Goal: Task Accomplishment & Management: Manage account settings

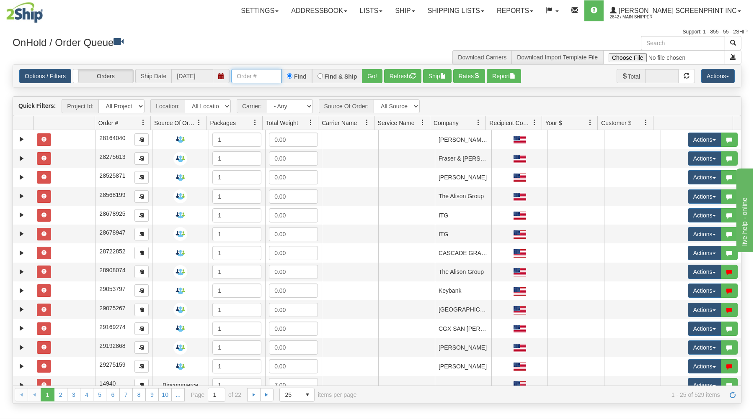
click at [265, 78] on input "text" at bounding box center [256, 76] width 50 height 14
type input "17287"
click at [373, 76] on button "Go!" at bounding box center [372, 76] width 21 height 14
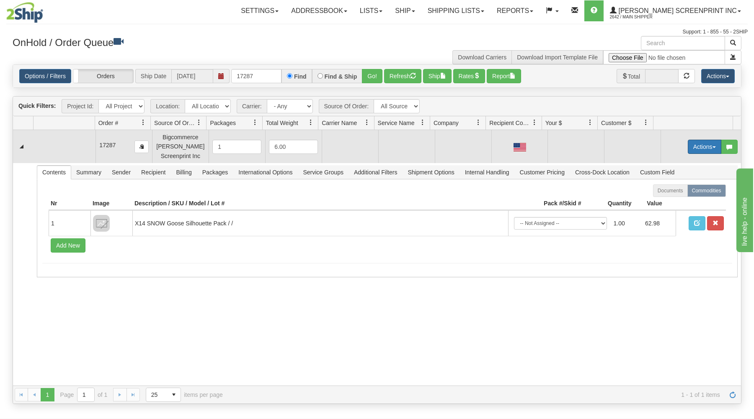
click at [700, 144] on button "Actions" at bounding box center [703, 147] width 33 height 14
click at [684, 160] on link "Open" at bounding box center [687, 162] width 67 height 11
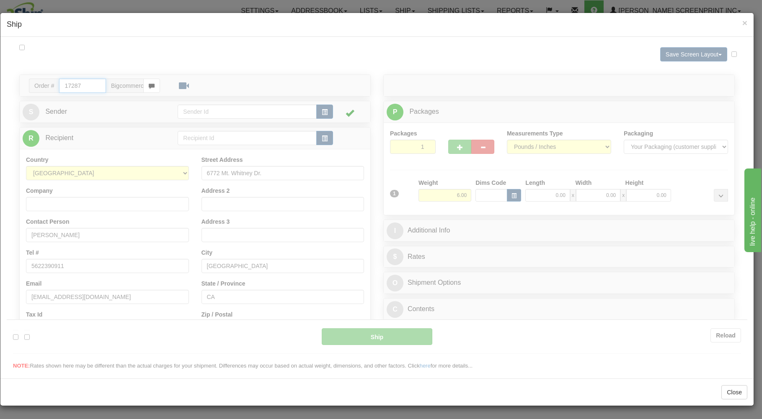
type input "07:20"
type input "16:00"
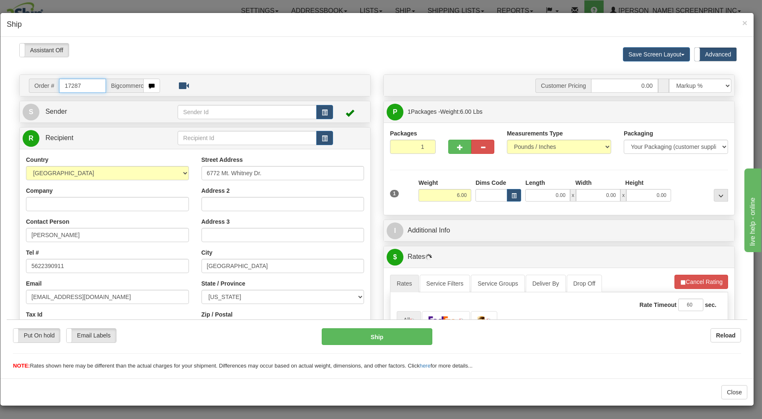
type input "5.20"
click at [548, 197] on input "0.00" at bounding box center [547, 195] width 44 height 13
type input "26.00"
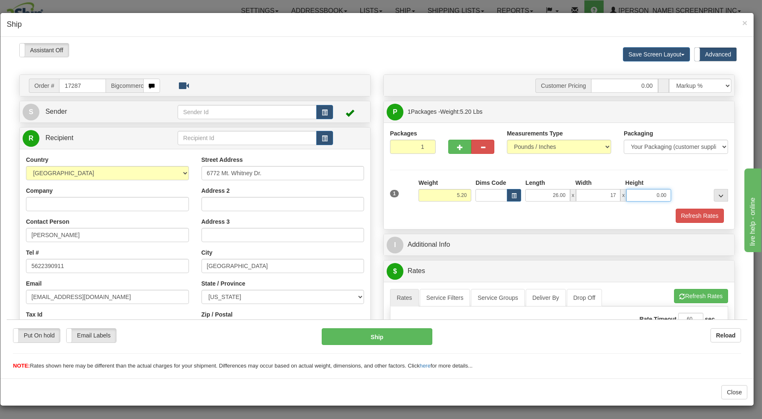
type input "17.00"
type input "4.00"
type input "5.20"
click at [541, 219] on div "Refresh Rates" at bounding box center [559, 215] width 342 height 14
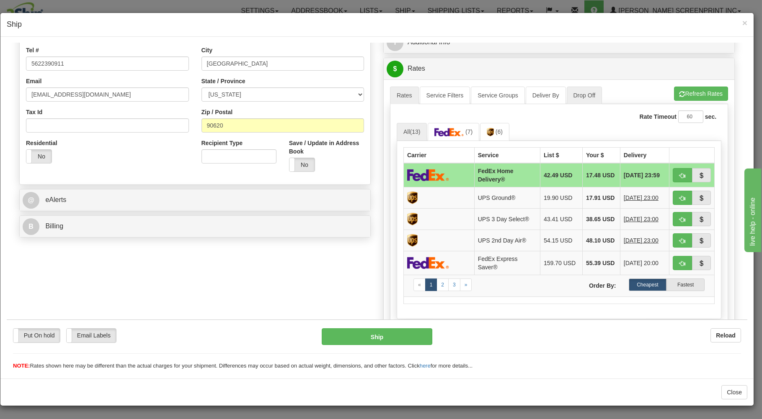
scroll to position [224, 0]
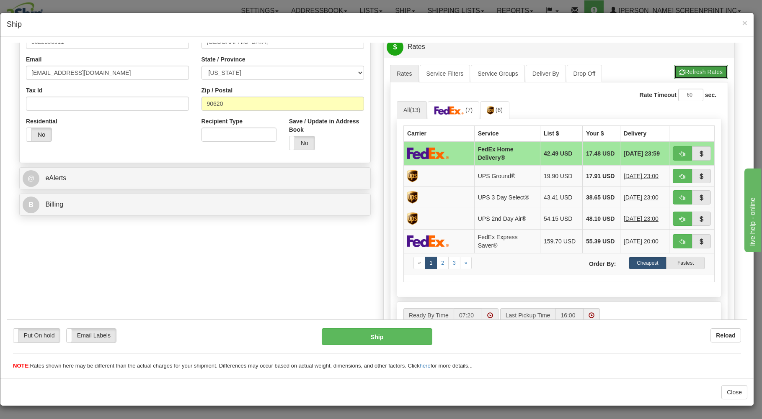
click at [679, 72] on button "Refresh Rates" at bounding box center [701, 71] width 54 height 14
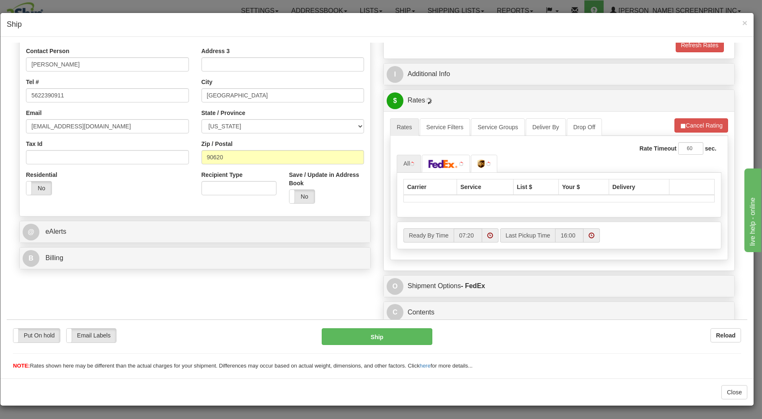
scroll to position [173, 0]
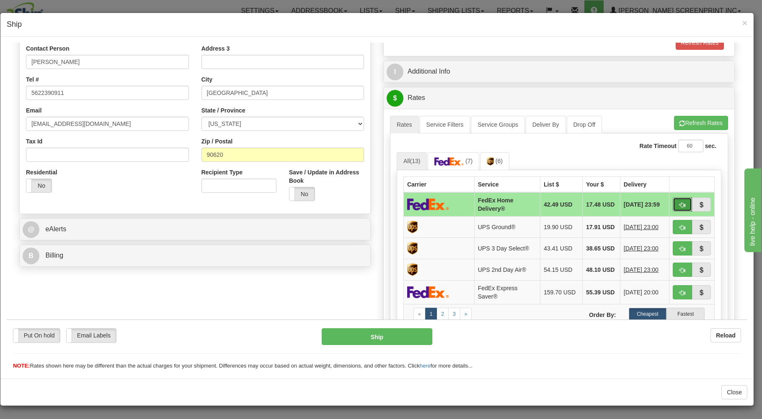
click at [672, 204] on button "button" at bounding box center [681, 204] width 19 height 14
type input "90"
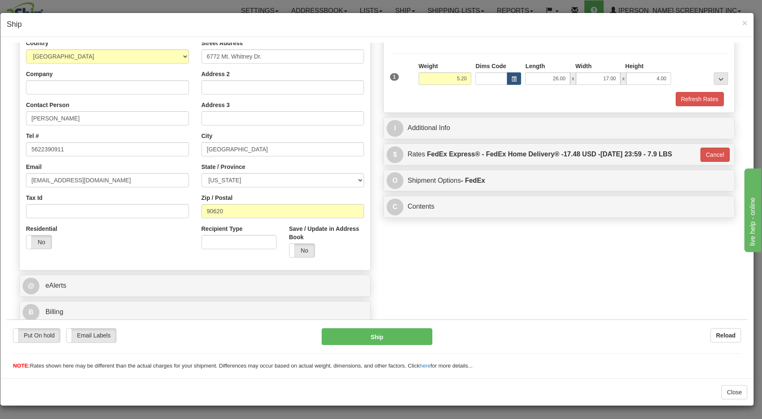
scroll to position [118, 0]
type input "5.25"
type input "90"
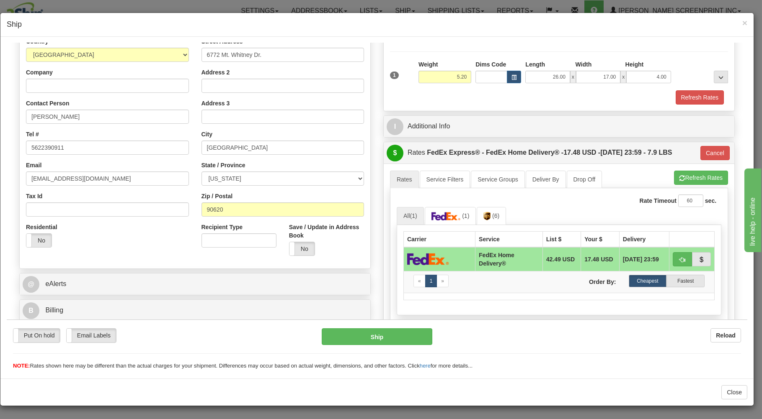
type input "5.25"
type input "90"
type input "5.25"
type input "90"
type input "5.25"
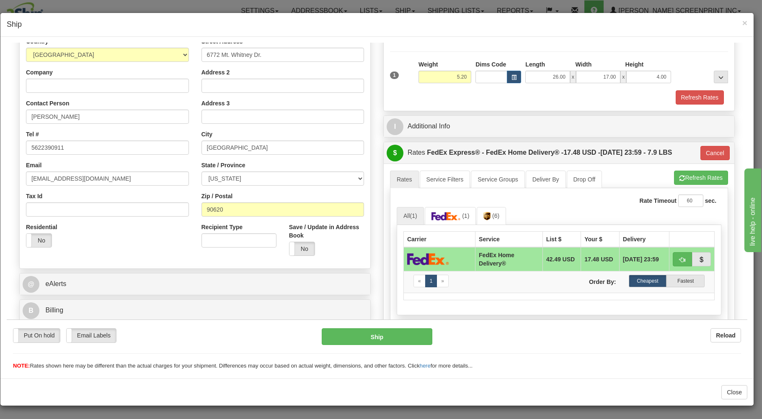
type input "90"
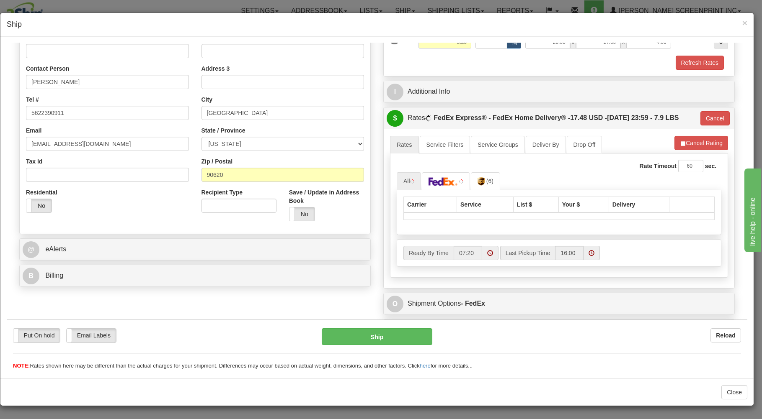
scroll to position [190, 0]
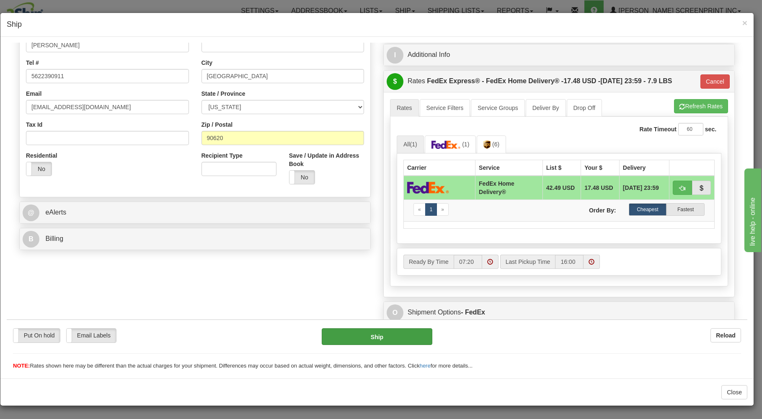
type input "5.25"
type input "90"
type input "5.25"
type input "90"
type input "5.20"
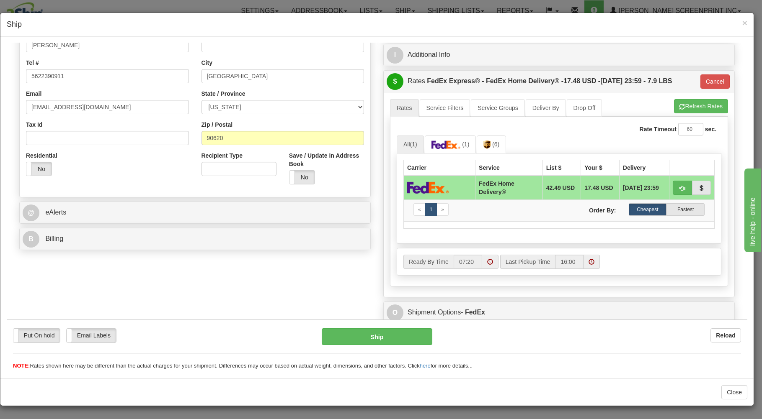
click at [673, 122] on div "Rate Timeout 60 sec. 90 All (1) (1) (6) List $" at bounding box center [559, 201] width 338 height 170
click at [682, 103] on button "Refresh Rates" at bounding box center [701, 106] width 54 height 14
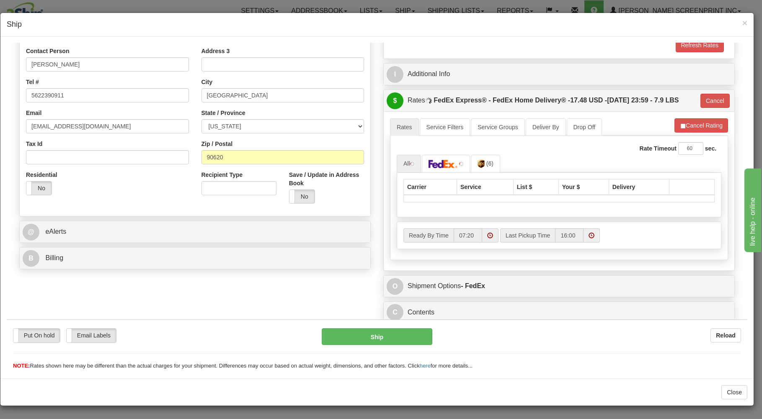
type input "90"
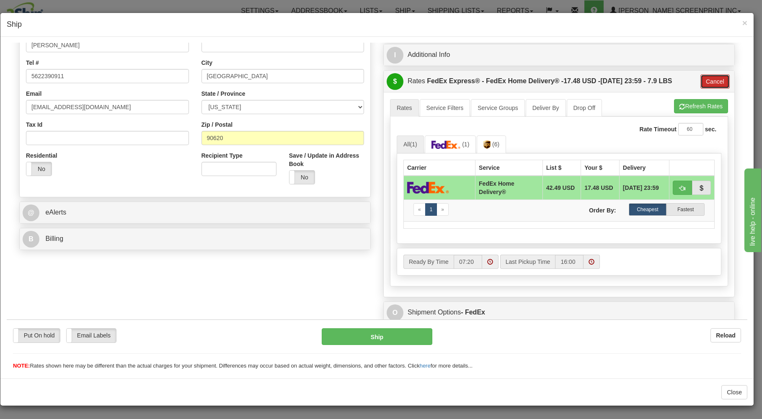
click at [710, 84] on button "Cancel" at bounding box center [714, 81] width 29 height 14
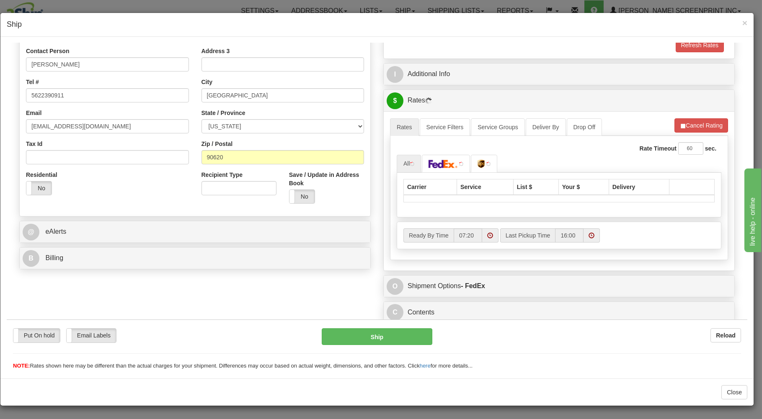
scroll to position [173, 0]
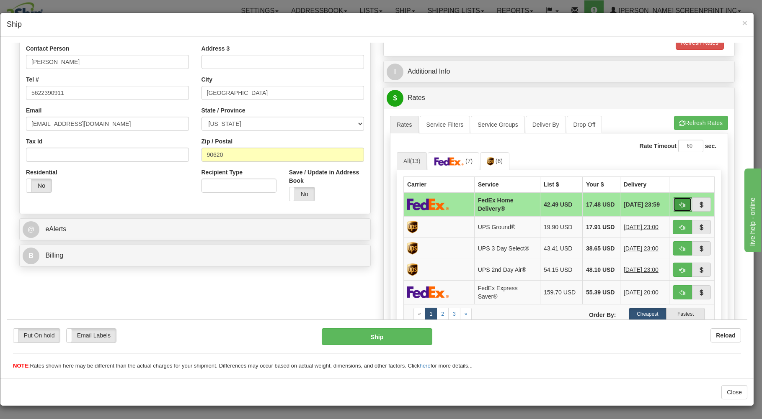
click at [672, 202] on button "button" at bounding box center [681, 204] width 19 height 14
type input "90"
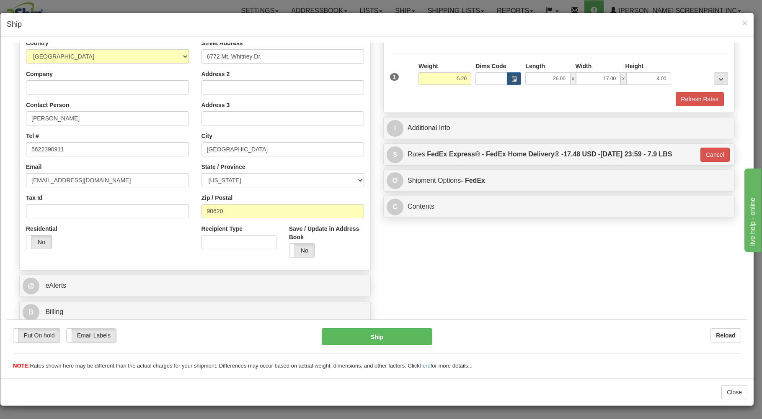
scroll to position [118, 0]
click at [412, 331] on button "Ship" at bounding box center [377, 336] width 111 height 17
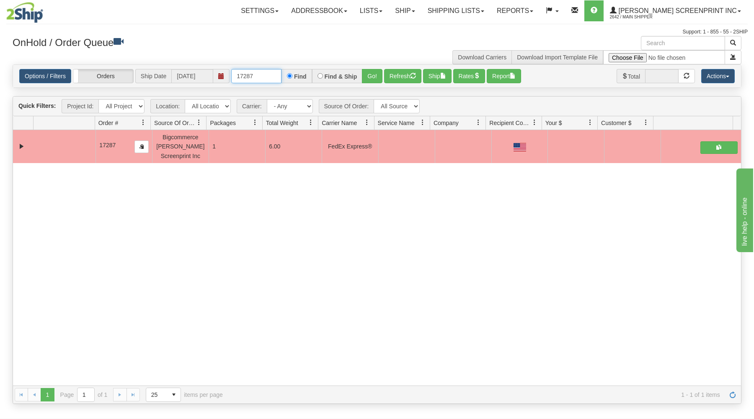
drag, startPoint x: 237, startPoint y: 75, endPoint x: 289, endPoint y: 67, distance: 53.5
click at [275, 69] on input "17287" at bounding box center [256, 76] width 50 height 14
type input "17289"
click at [368, 72] on button "Go!" at bounding box center [372, 76] width 21 height 14
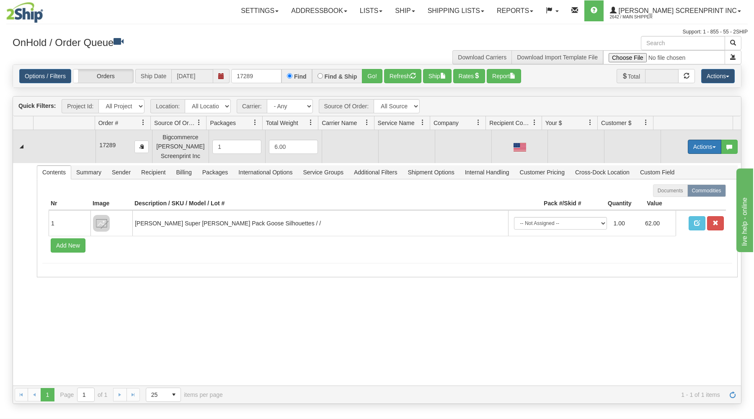
click at [694, 144] on button "Actions" at bounding box center [703, 147] width 33 height 14
click at [678, 164] on link "Open" at bounding box center [687, 162] width 67 height 11
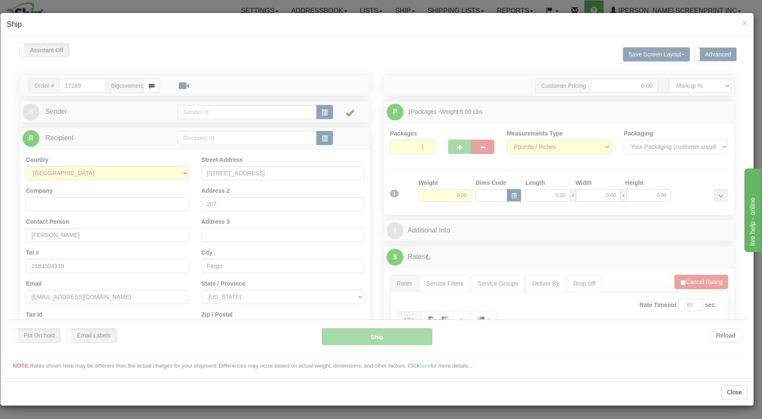
scroll to position [0, 0]
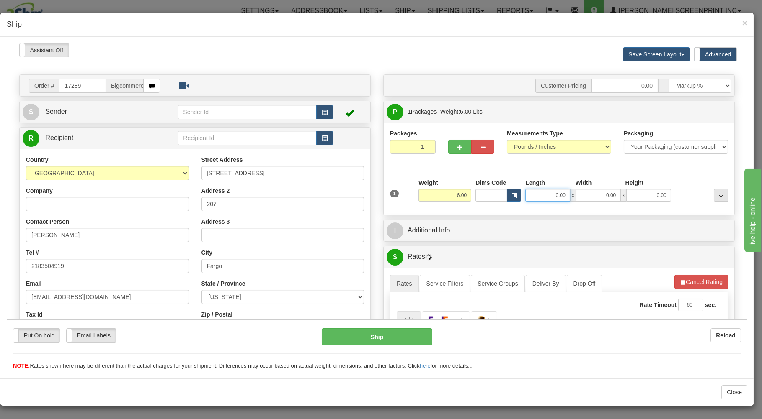
click at [537, 196] on input "0.00" at bounding box center [547, 195] width 44 height 13
type input "5.05"
type input "26.00"
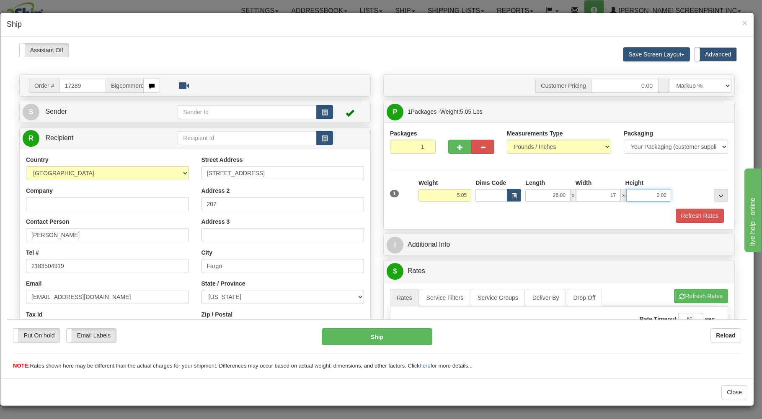
type input "17.00"
type input "4.00"
click at [525, 220] on div "Refresh Rates" at bounding box center [559, 215] width 342 height 14
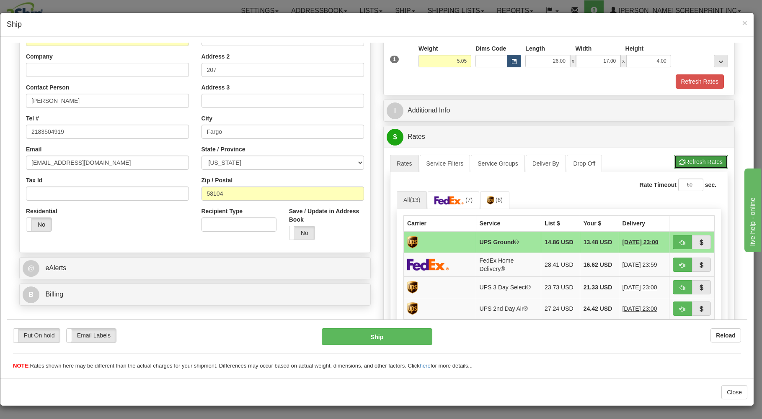
click at [698, 160] on button "Refresh Rates" at bounding box center [701, 161] width 54 height 14
click at [677, 236] on td at bounding box center [691, 242] width 45 height 22
click at [677, 237] on button "button" at bounding box center [681, 242] width 19 height 14
type input "03"
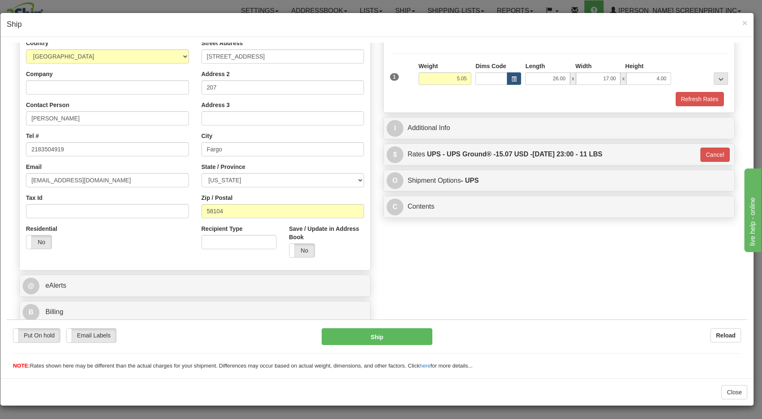
scroll to position [118, 0]
click at [374, 335] on button "Ship" at bounding box center [377, 336] width 111 height 17
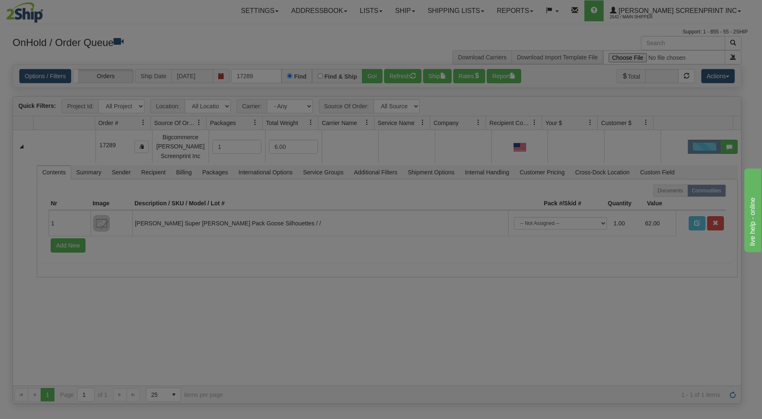
scroll to position [0, 0]
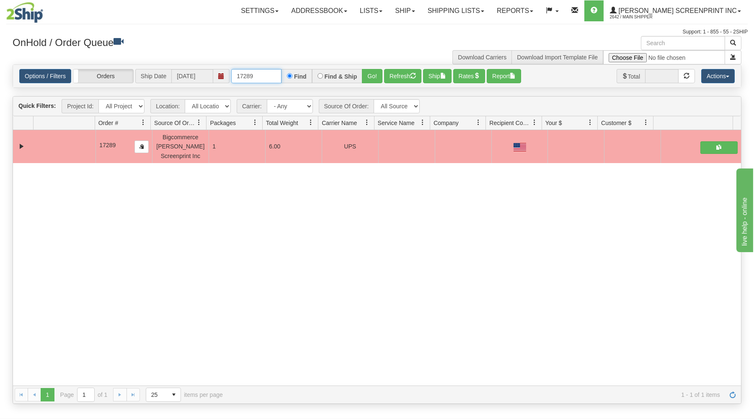
drag, startPoint x: 232, startPoint y: 75, endPoint x: 346, endPoint y: 62, distance: 114.5
click at [344, 60] on div "× Get OnHold Shipments fields - load dt: 262 Get OnHold Shipments fields - tran…" at bounding box center [376, 220] width 741 height 368
type input "17288"
click at [368, 72] on button "Go!" at bounding box center [372, 76] width 21 height 14
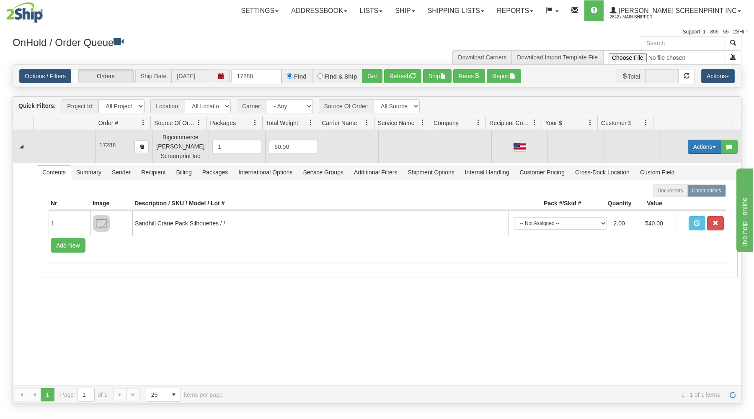
click at [694, 146] on button "Actions" at bounding box center [703, 147] width 33 height 14
click at [677, 163] on link "Open" at bounding box center [687, 162] width 67 height 11
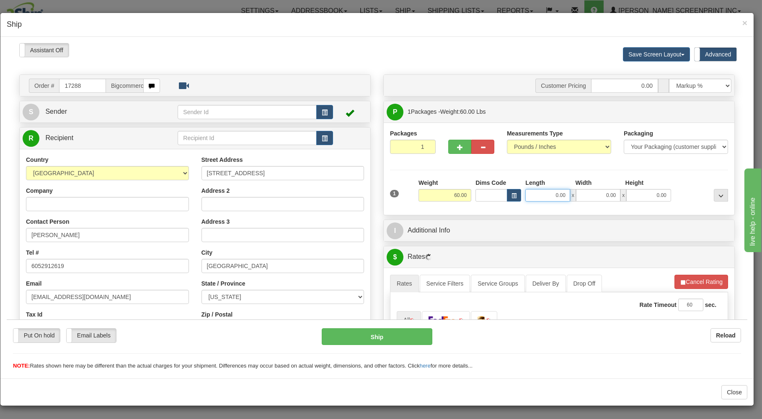
click at [535, 196] on input "0.00" at bounding box center [547, 195] width 44 height 13
type input "21.00"
type input "3"
type input "21.05"
type input "37"
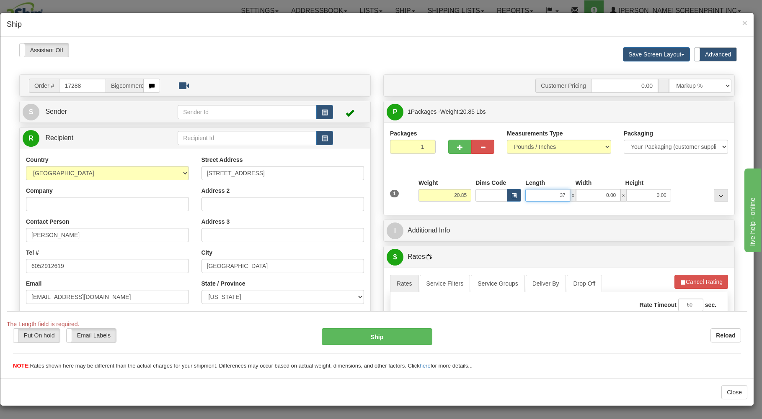
type input "20.80"
type input "37.00"
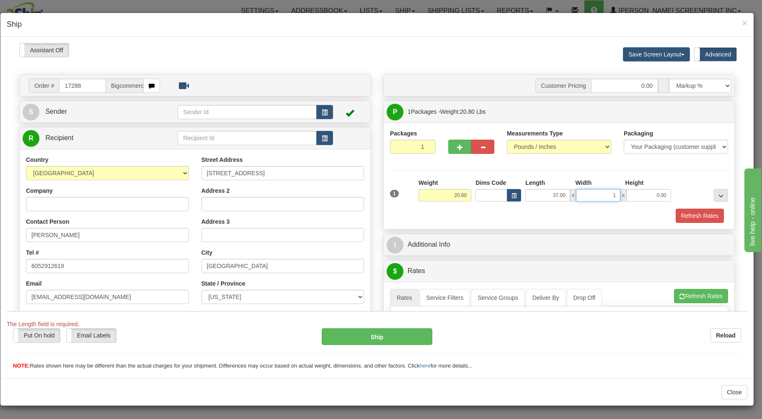
type input "17"
type input "20.75"
type input "178"
type input "20.80"
type input "17.00"
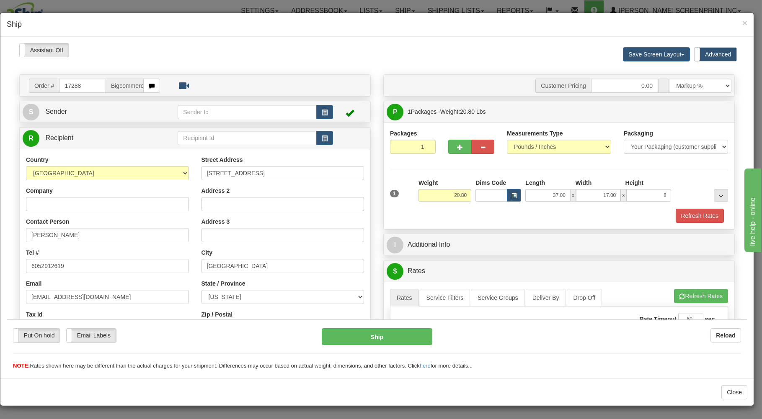
type input "8.00"
click at [519, 213] on div "Refresh Rates" at bounding box center [559, 215] width 342 height 14
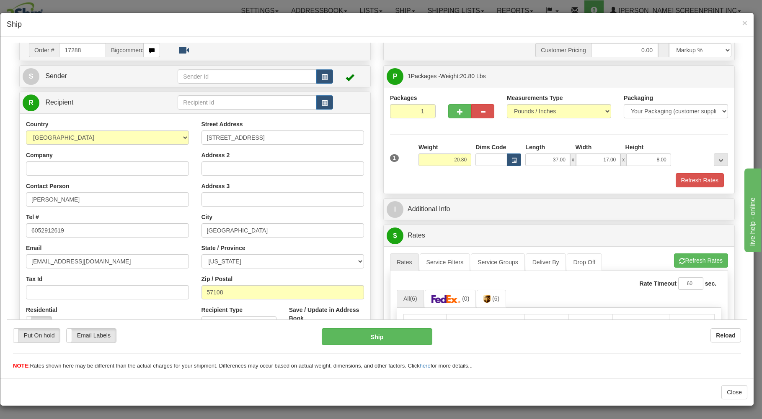
scroll to position [179, 0]
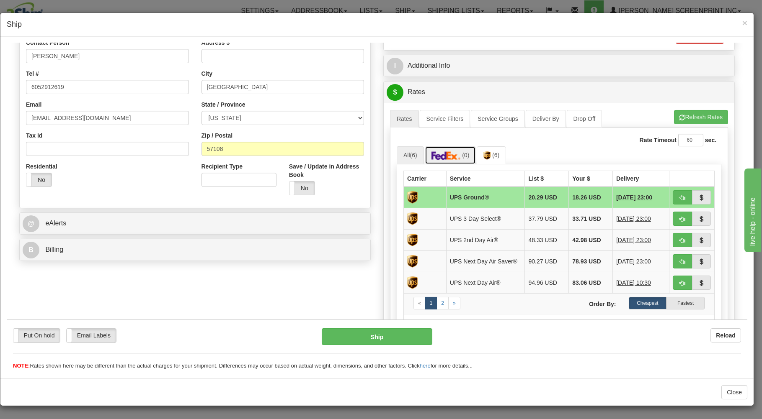
click at [463, 157] on span "(0)" at bounding box center [465, 155] width 7 height 7
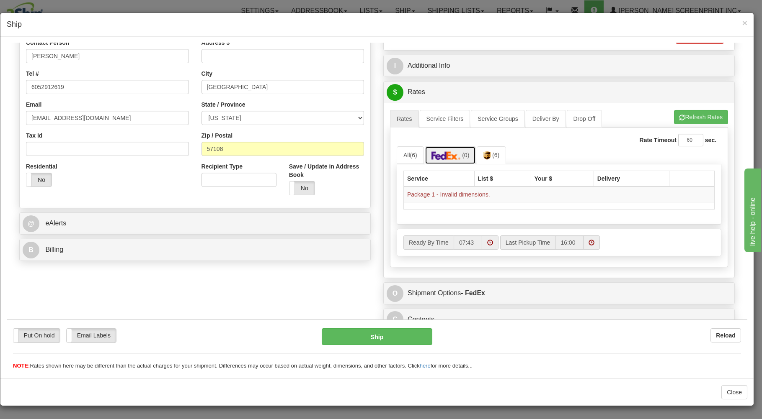
click at [463, 157] on span "(0)" at bounding box center [465, 155] width 7 height 7
click at [406, 157] on link "All (6)" at bounding box center [409, 155] width 27 height 18
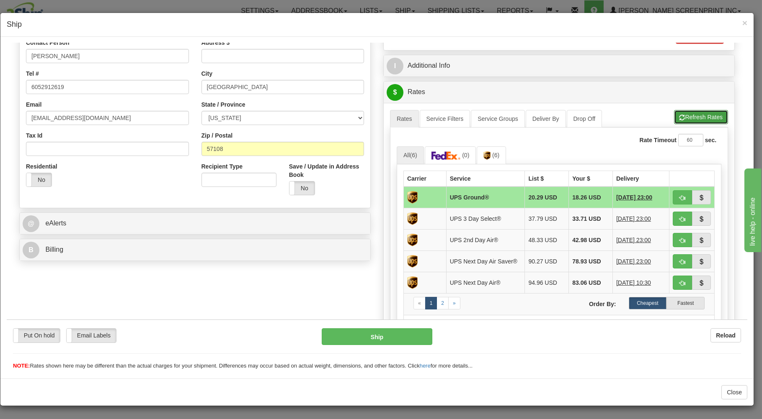
click at [680, 114] on button "Refresh Rates" at bounding box center [701, 117] width 54 height 14
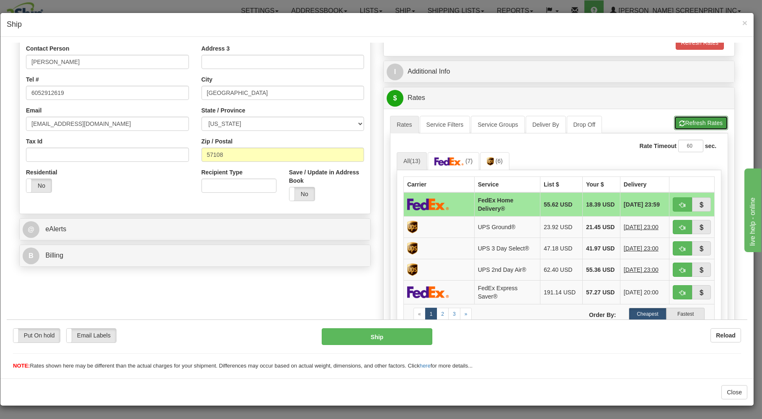
click at [680, 121] on button "Refresh Rates" at bounding box center [701, 123] width 54 height 14
click at [672, 203] on button "button" at bounding box center [681, 204] width 19 height 14
type input "90"
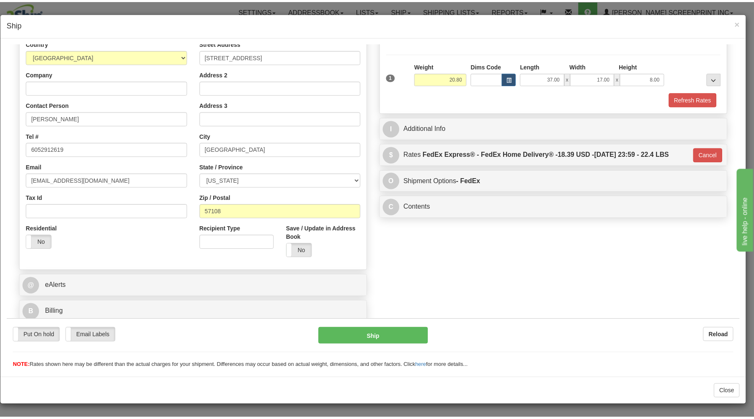
scroll to position [118, 0]
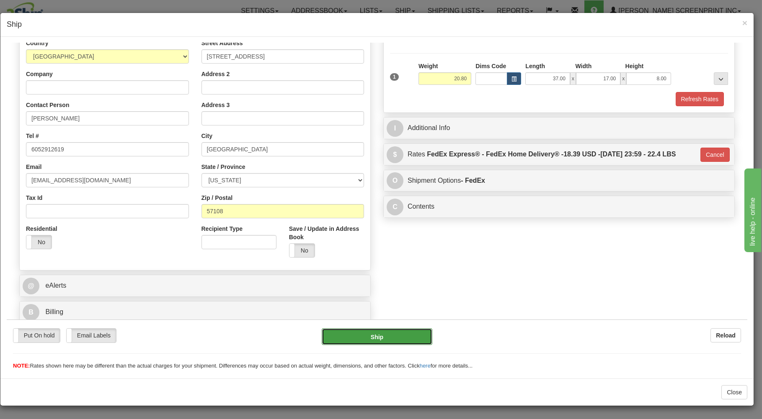
click at [406, 334] on button "Ship" at bounding box center [377, 336] width 111 height 17
